Goal: Navigation & Orientation: Go to known website

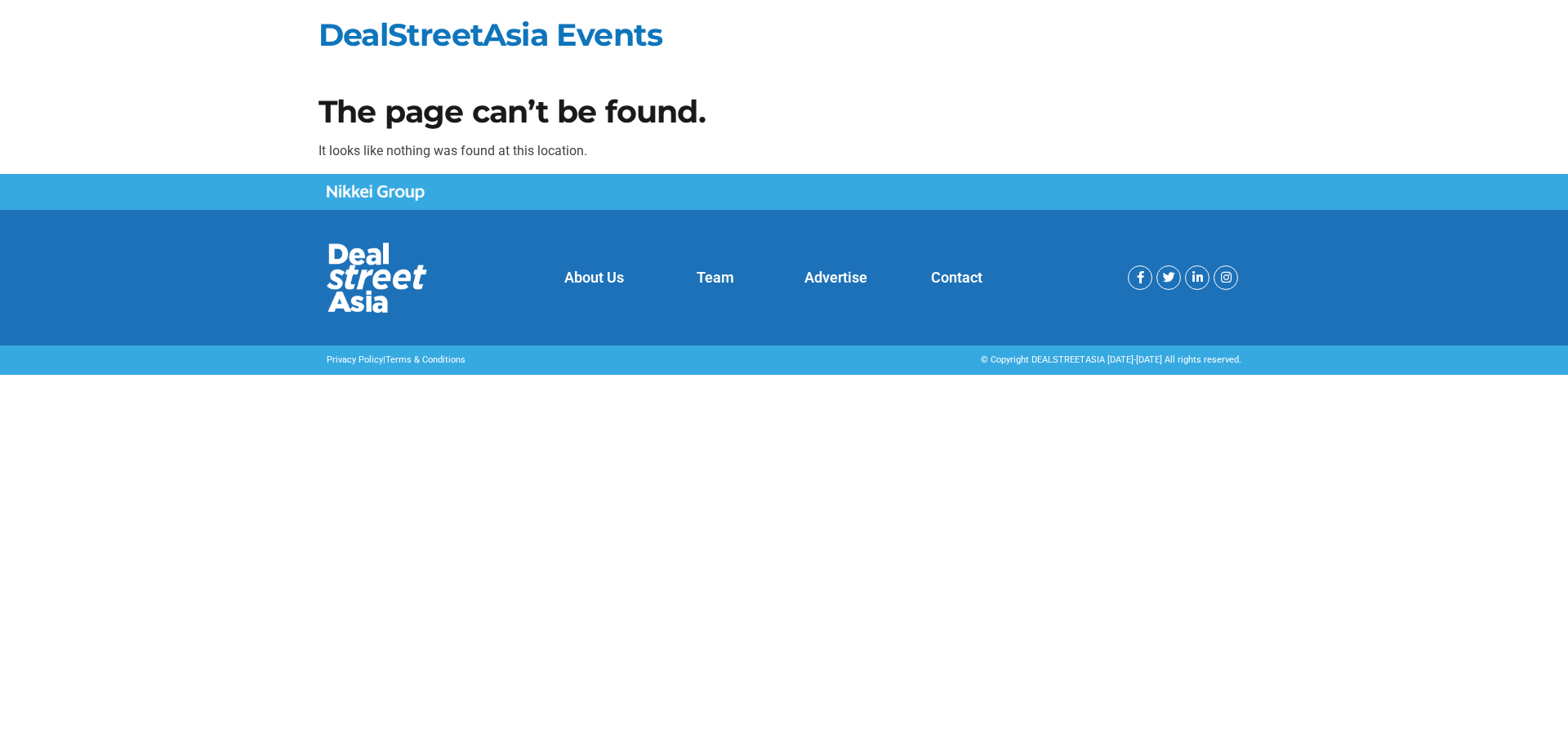
click at [371, 276] on img at bounding box center [376, 277] width 101 height 70
click at [591, 276] on link "About Us" at bounding box center [594, 277] width 60 height 17
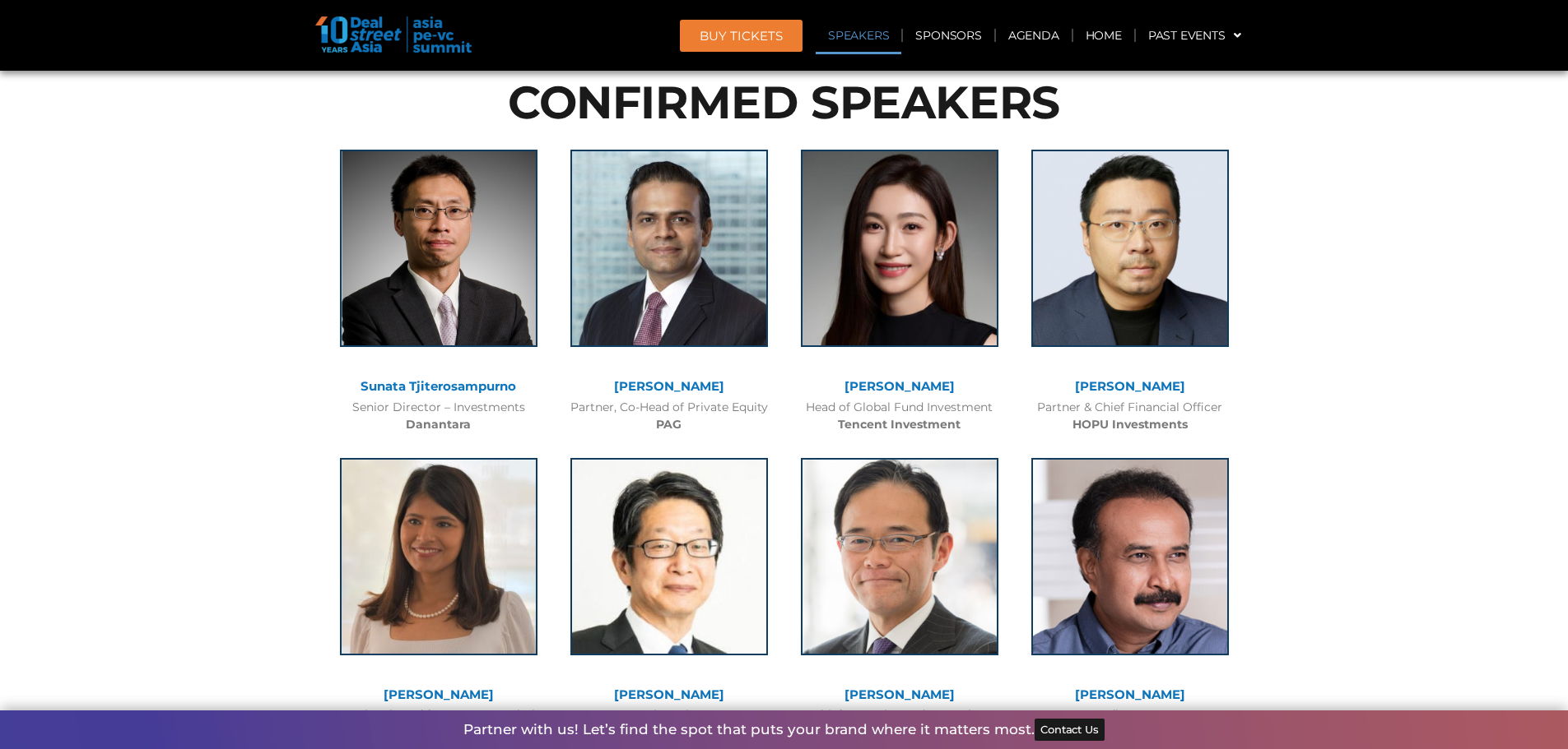
scroll to position [1974, 0]
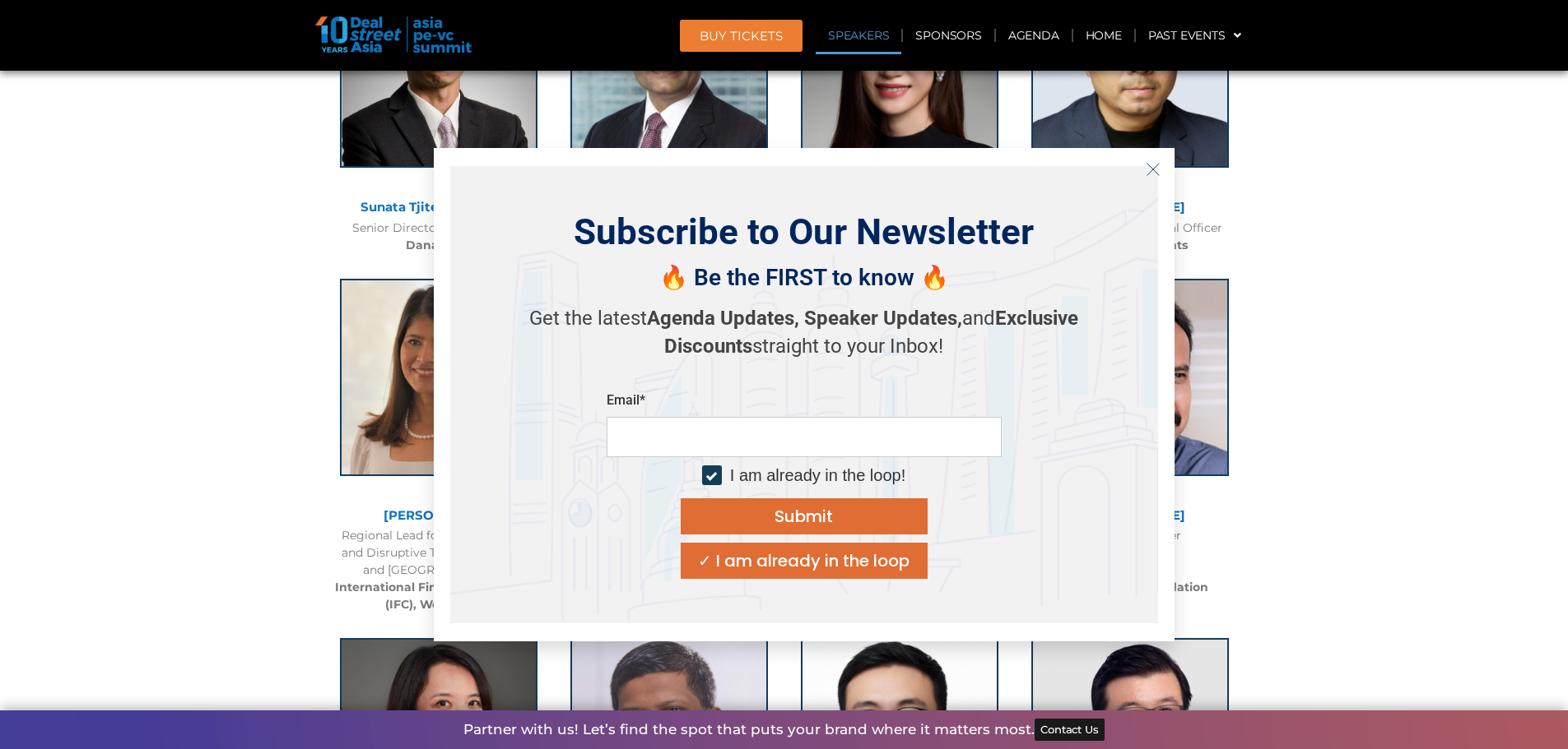
click at [1143, 176] on button "Close" at bounding box center [1153, 170] width 26 height 26
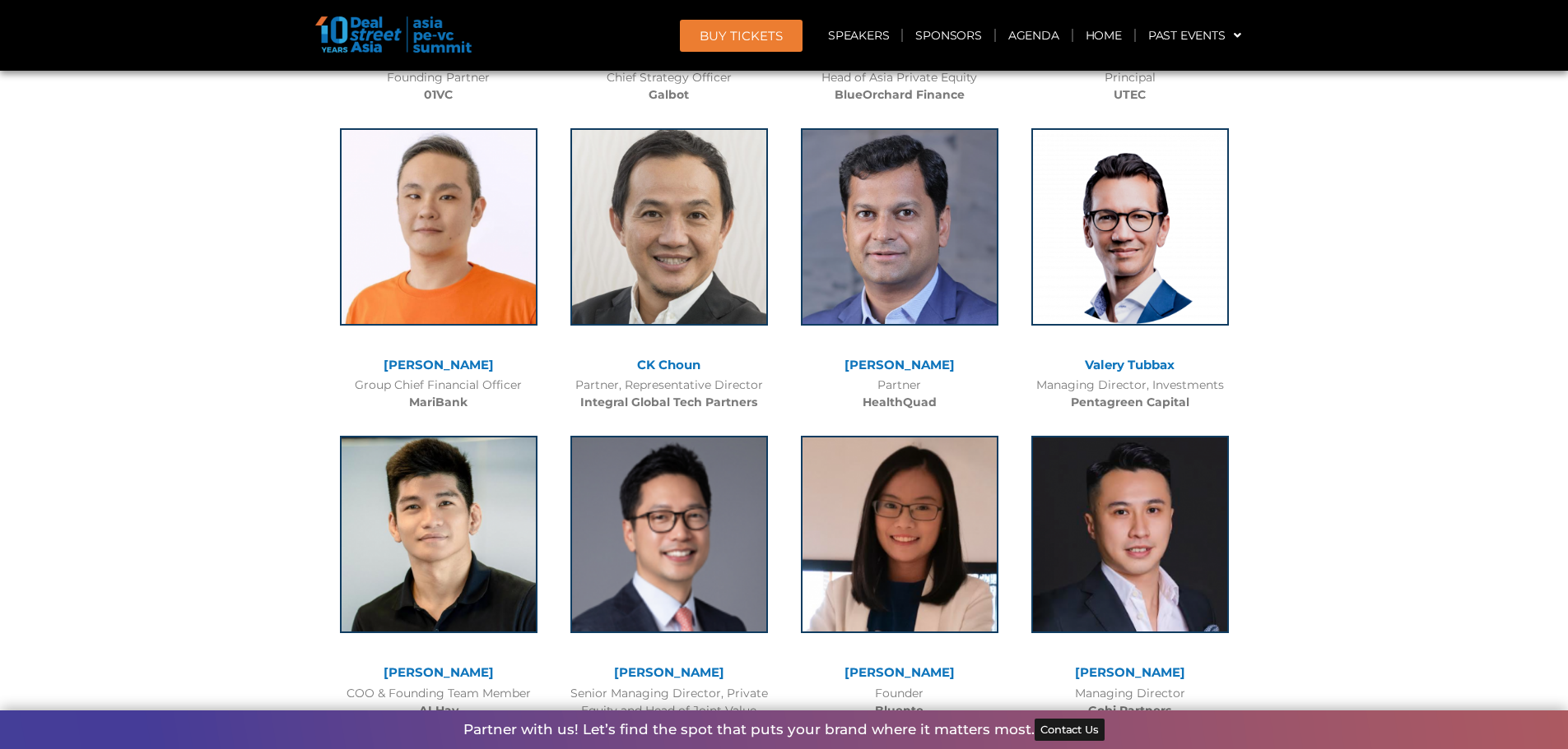
scroll to position [9706, 0]
